Goal: Information Seeking & Learning: Stay updated

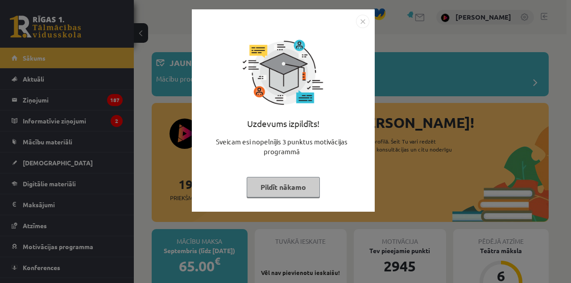
click at [260, 191] on button "Pildīt nākamo" at bounding box center [283, 187] width 73 height 21
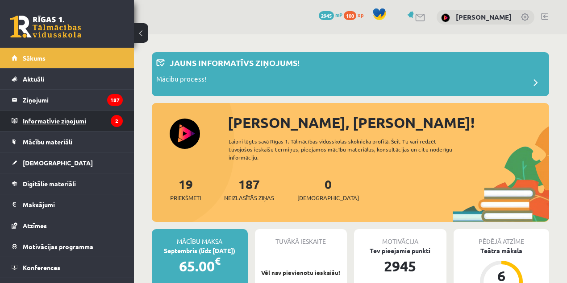
click at [69, 119] on legend "Informatīvie ziņojumi 2" at bounding box center [73, 121] width 100 height 21
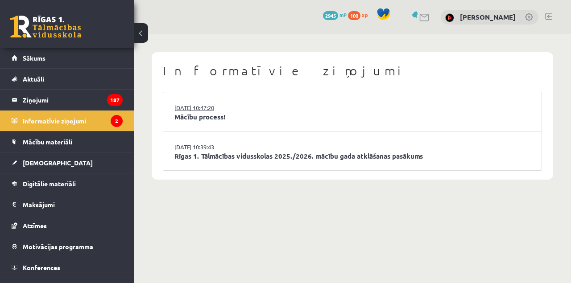
click at [203, 111] on link "[DATE] 10:47:20" at bounding box center [207, 107] width 67 height 9
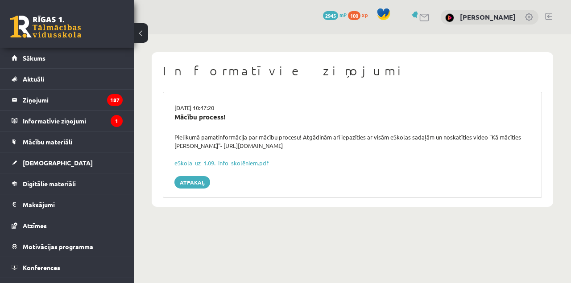
drag, startPoint x: 214, startPoint y: 123, endPoint x: 211, endPoint y: 115, distance: 8.3
click at [212, 124] on div "Mācību process!" at bounding box center [352, 122] width 369 height 21
click at [211, 112] on div "Mācību process!" at bounding box center [352, 117] width 356 height 10
click at [198, 184] on link "Atpakaļ" at bounding box center [192, 182] width 36 height 12
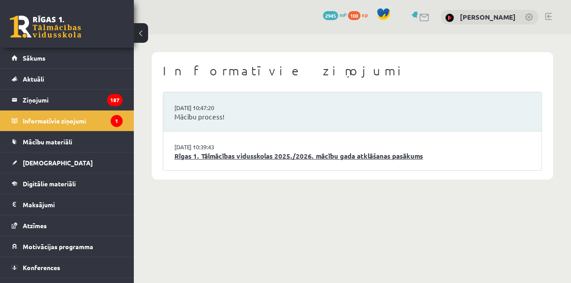
click at [228, 153] on link "Rīgas 1. Tālmācības vidusskolas 2025./2026. mācību gada atklāšanas pasākums" at bounding box center [352, 156] width 356 height 10
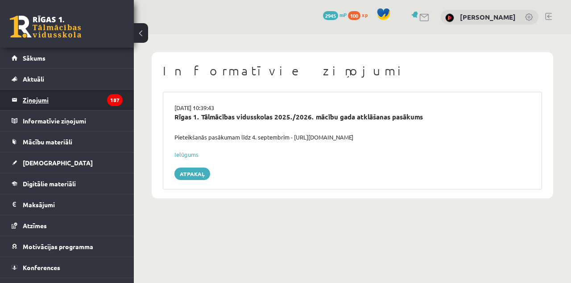
click at [89, 101] on legend "Ziņojumi 187" at bounding box center [73, 100] width 100 height 21
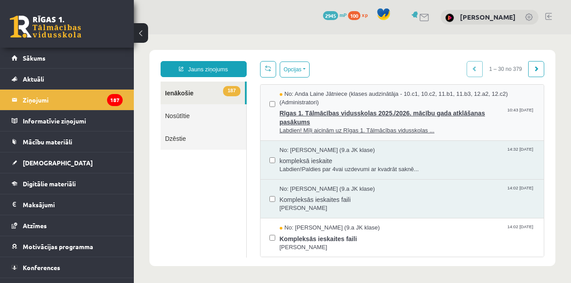
click at [375, 118] on span "Rīgas 1. Tālmācības vidusskolas 2025./2026. mācību gada atklāšanas pasākums" at bounding box center [408, 117] width 256 height 20
